Goal: Check status: Check status

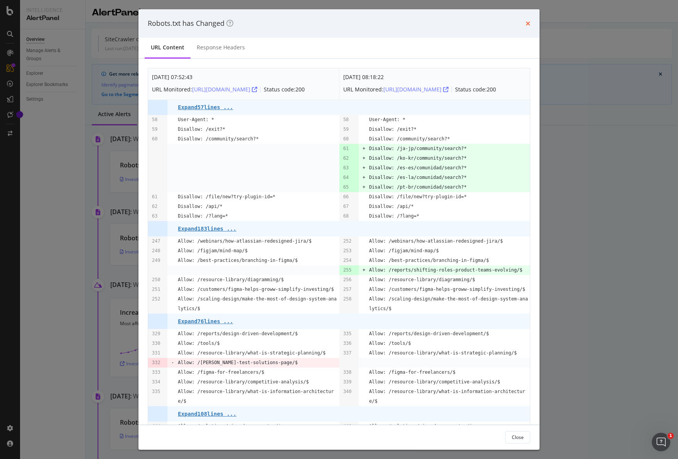
click at [529, 25] on icon "times" at bounding box center [528, 23] width 5 height 6
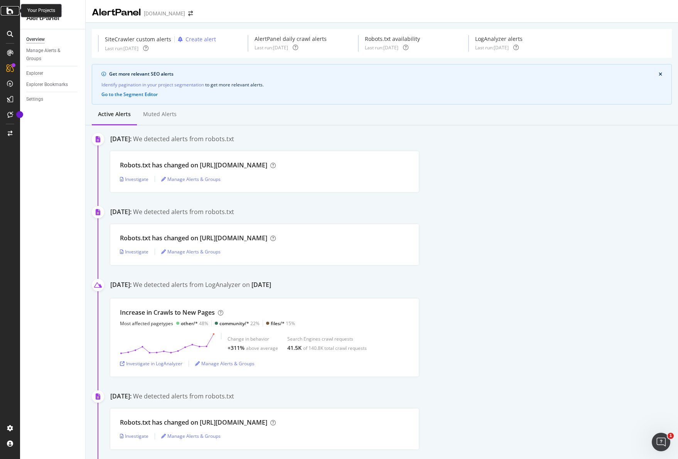
click at [10, 13] on icon at bounding box center [10, 10] width 7 height 9
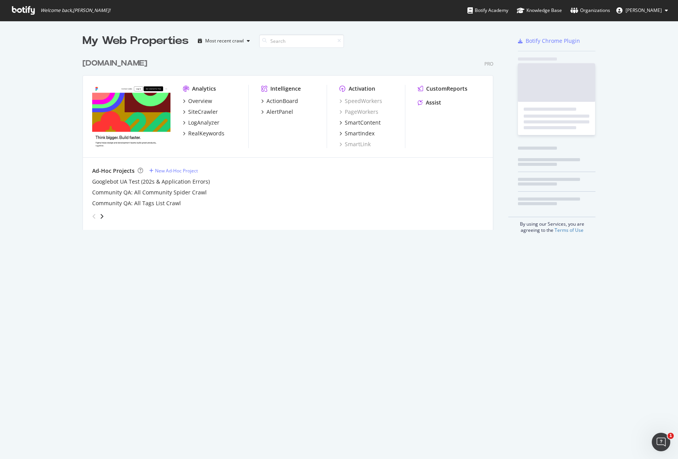
scroll to position [459, 678]
